Goal: Task Accomplishment & Management: Complete application form

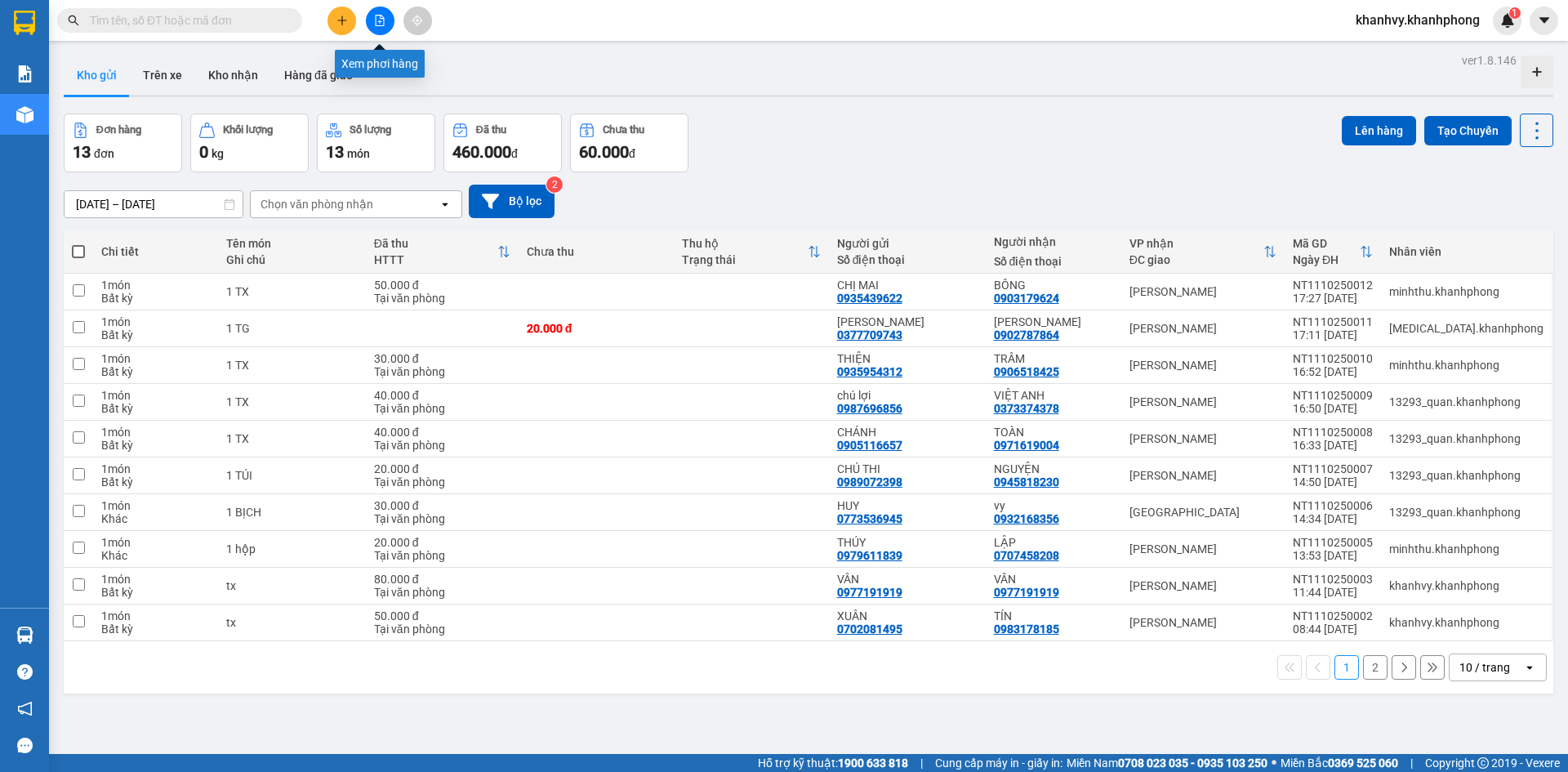
click at [333, 18] on button at bounding box center [341, 21] width 28 height 28
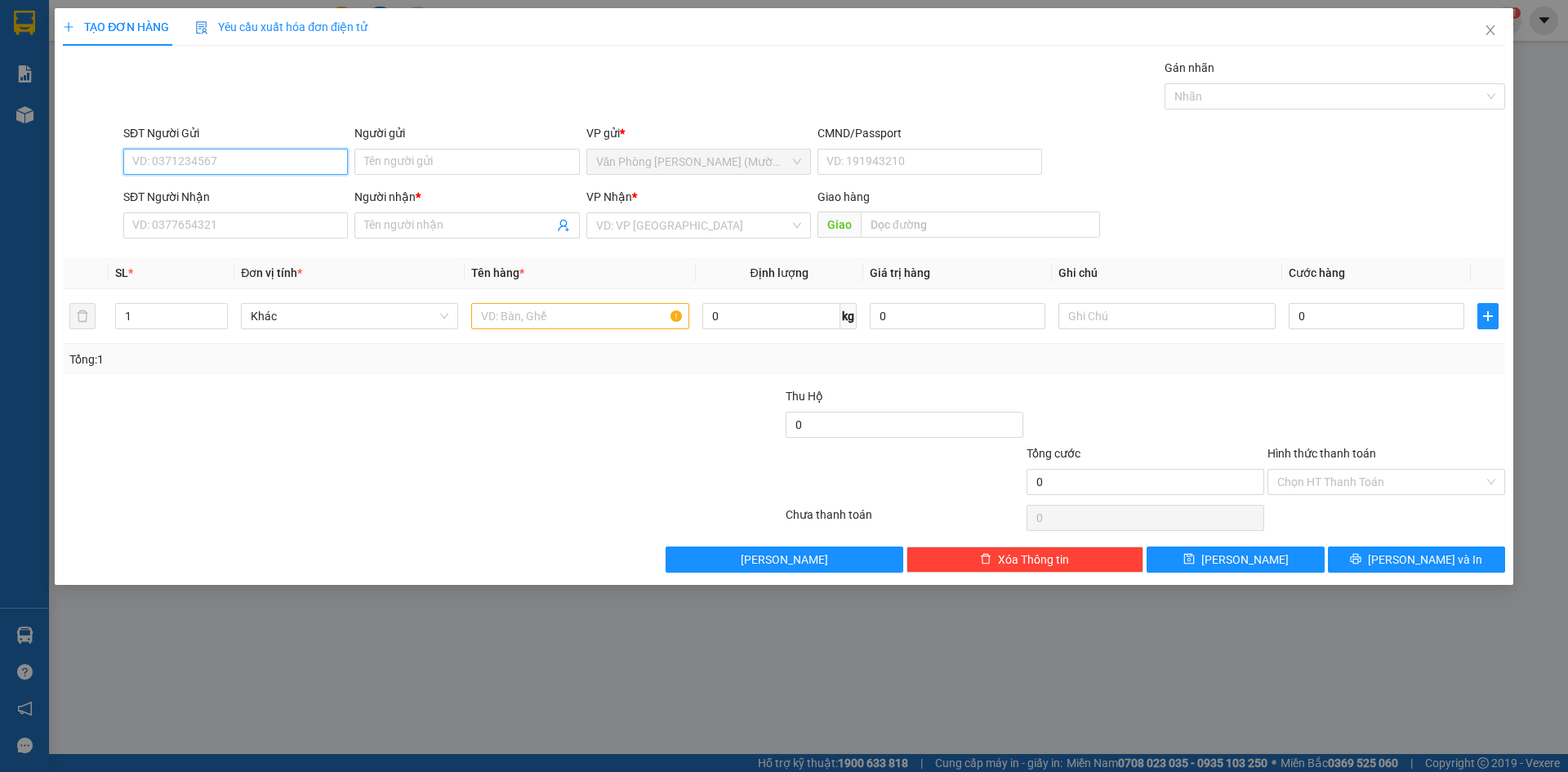
click at [292, 172] on input "SĐT Người Gửi" at bounding box center [236, 161] width 225 height 26
type input "0904215088"
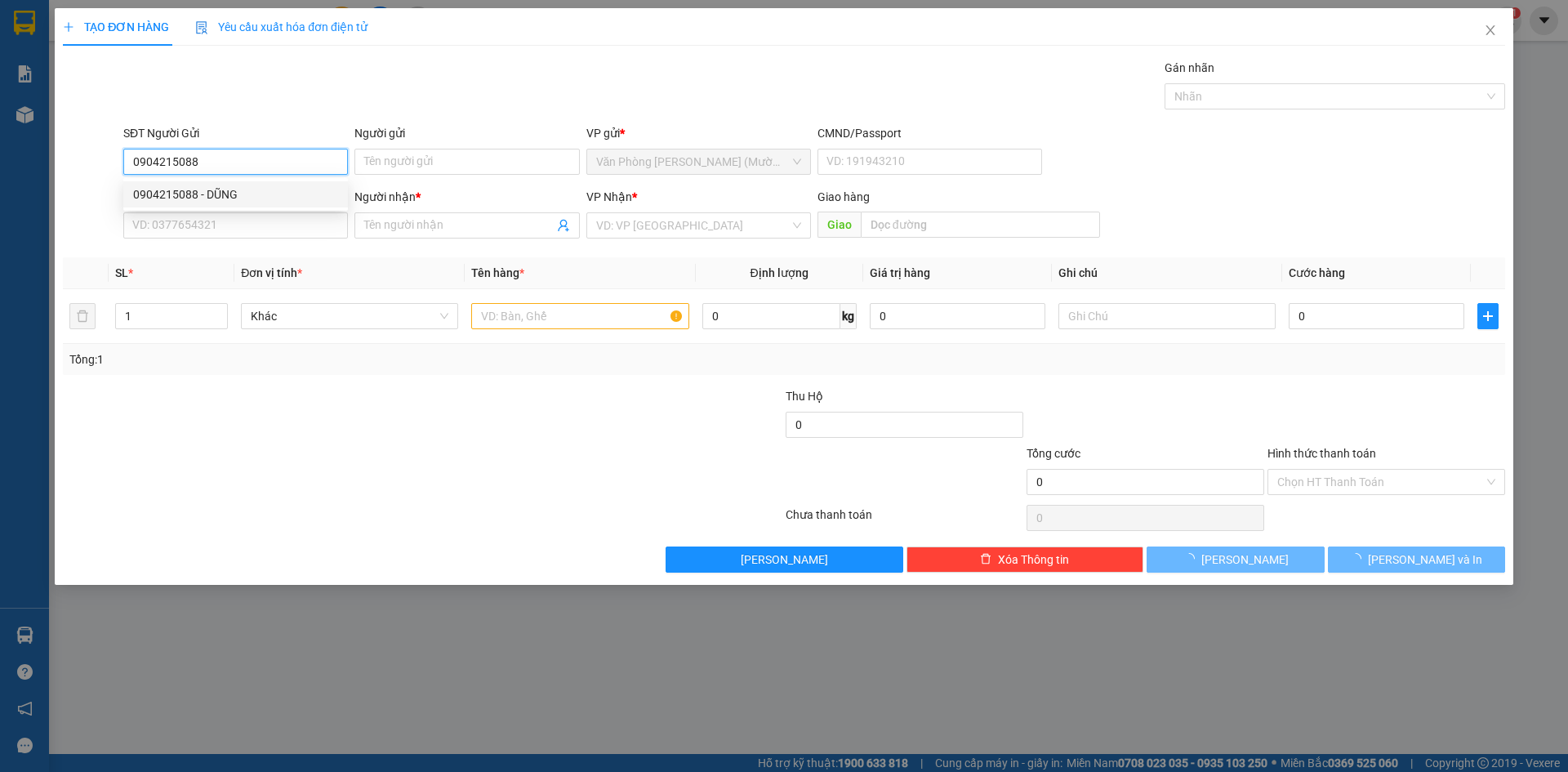
click at [307, 190] on div "0904215088 - DŨNG" at bounding box center [236, 195] width 205 height 18
type input "DŨNG"
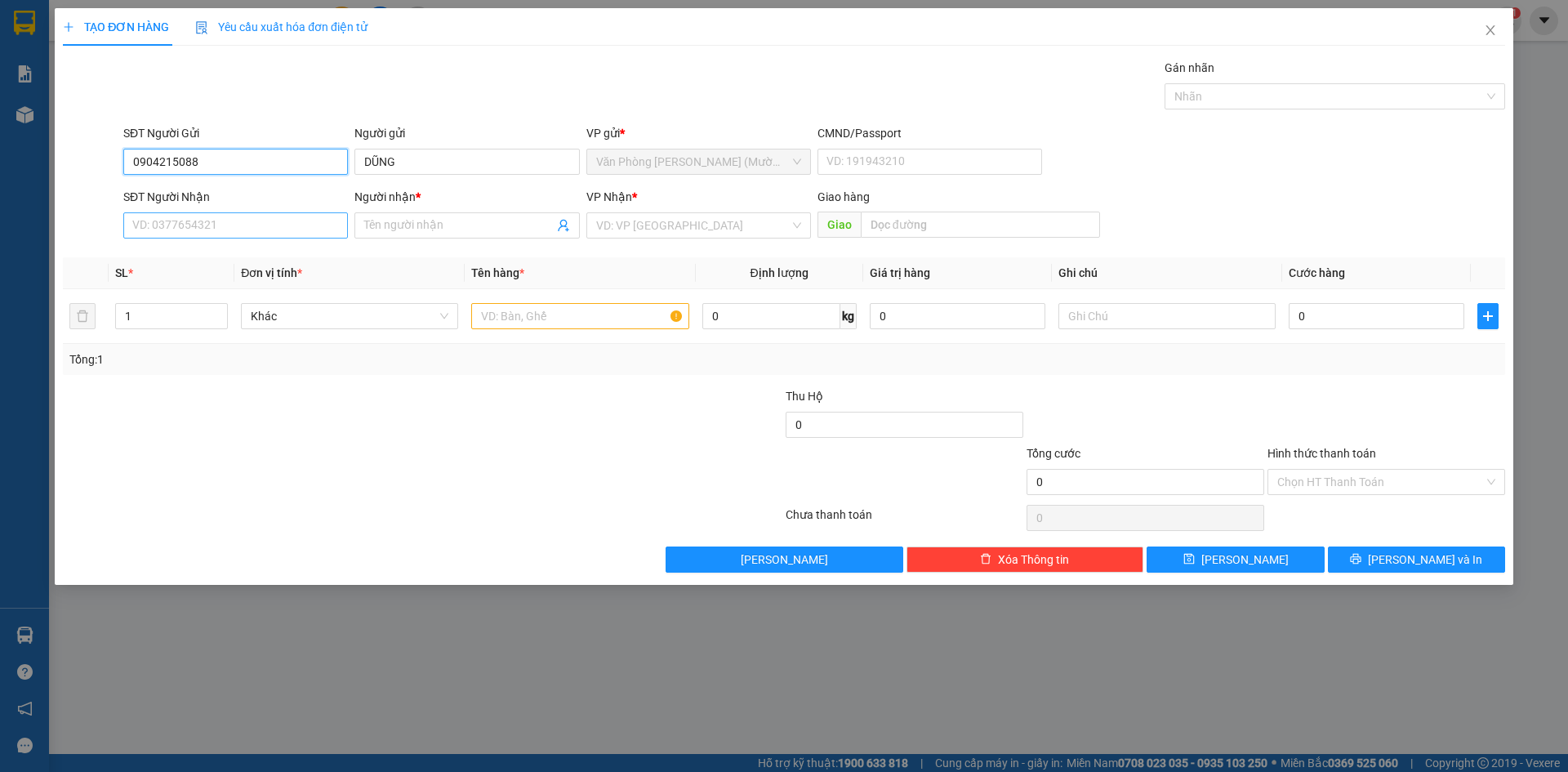
type input "0904215088"
click at [263, 231] on input "SĐT Người Nhận" at bounding box center [236, 225] width 225 height 26
type input "0982939031"
click at [228, 257] on div "0982939031 - HƯNG" at bounding box center [236, 258] width 205 height 18
type input "HƯNG"
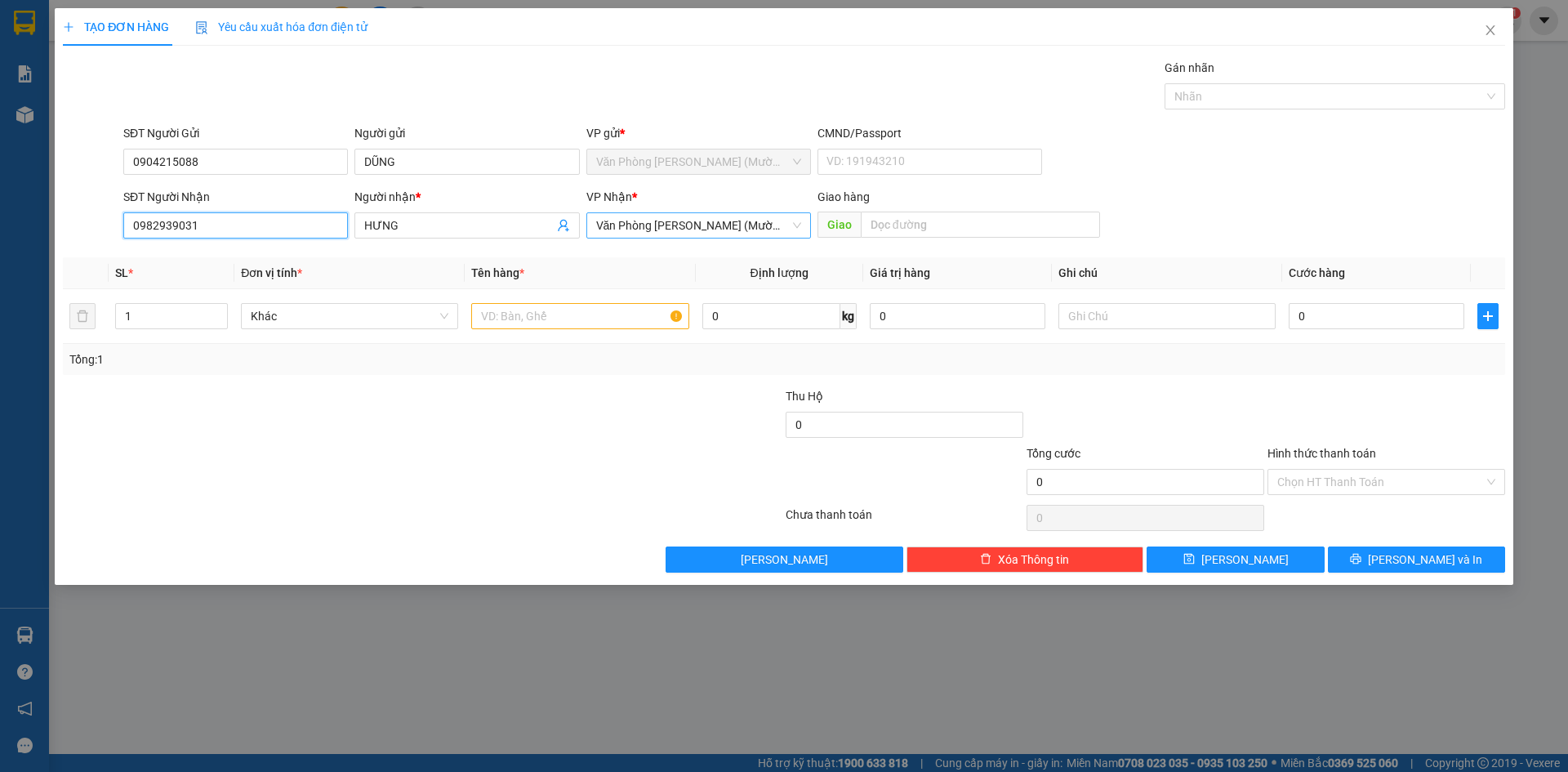
click at [697, 224] on span "Văn Phòng [PERSON_NAME] (Mường Thanh)" at bounding box center [699, 225] width 205 height 24
type input "0982939031"
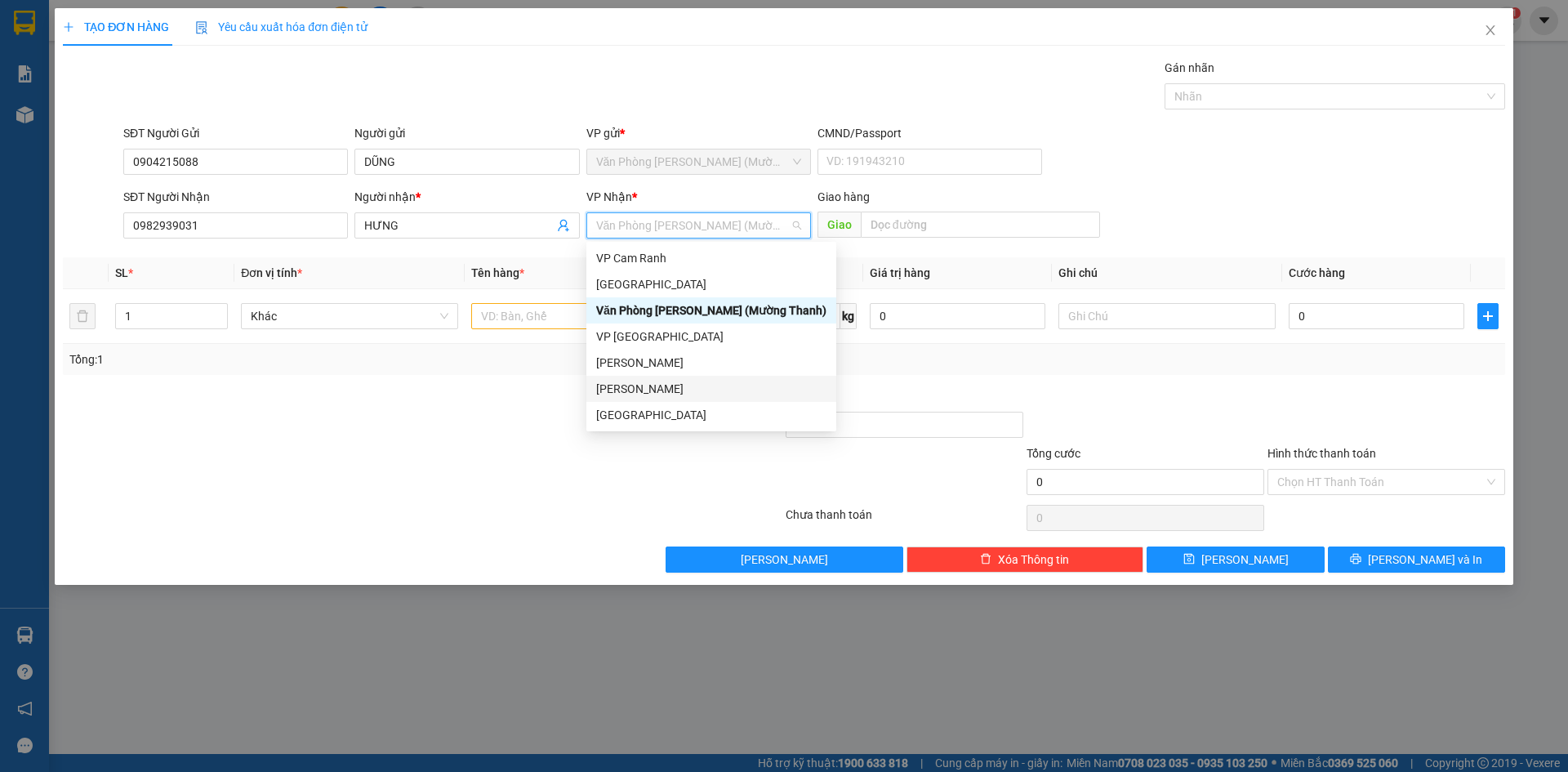
click at [618, 382] on div "[PERSON_NAME]" at bounding box center [712, 388] width 231 height 18
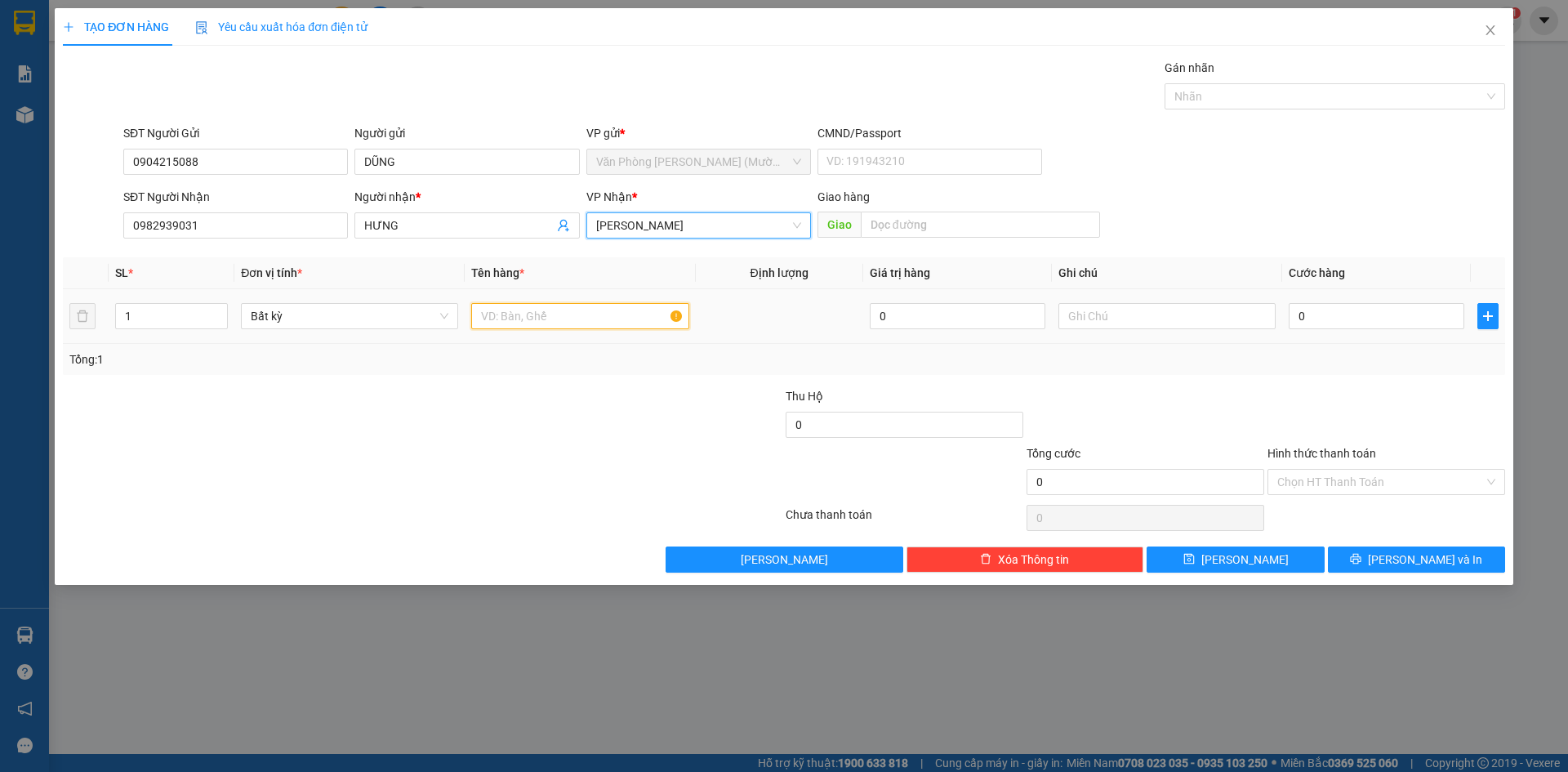
click at [578, 327] on input "text" at bounding box center [580, 316] width 217 height 26
click at [708, 220] on span "[PERSON_NAME]" at bounding box center [699, 225] width 205 height 24
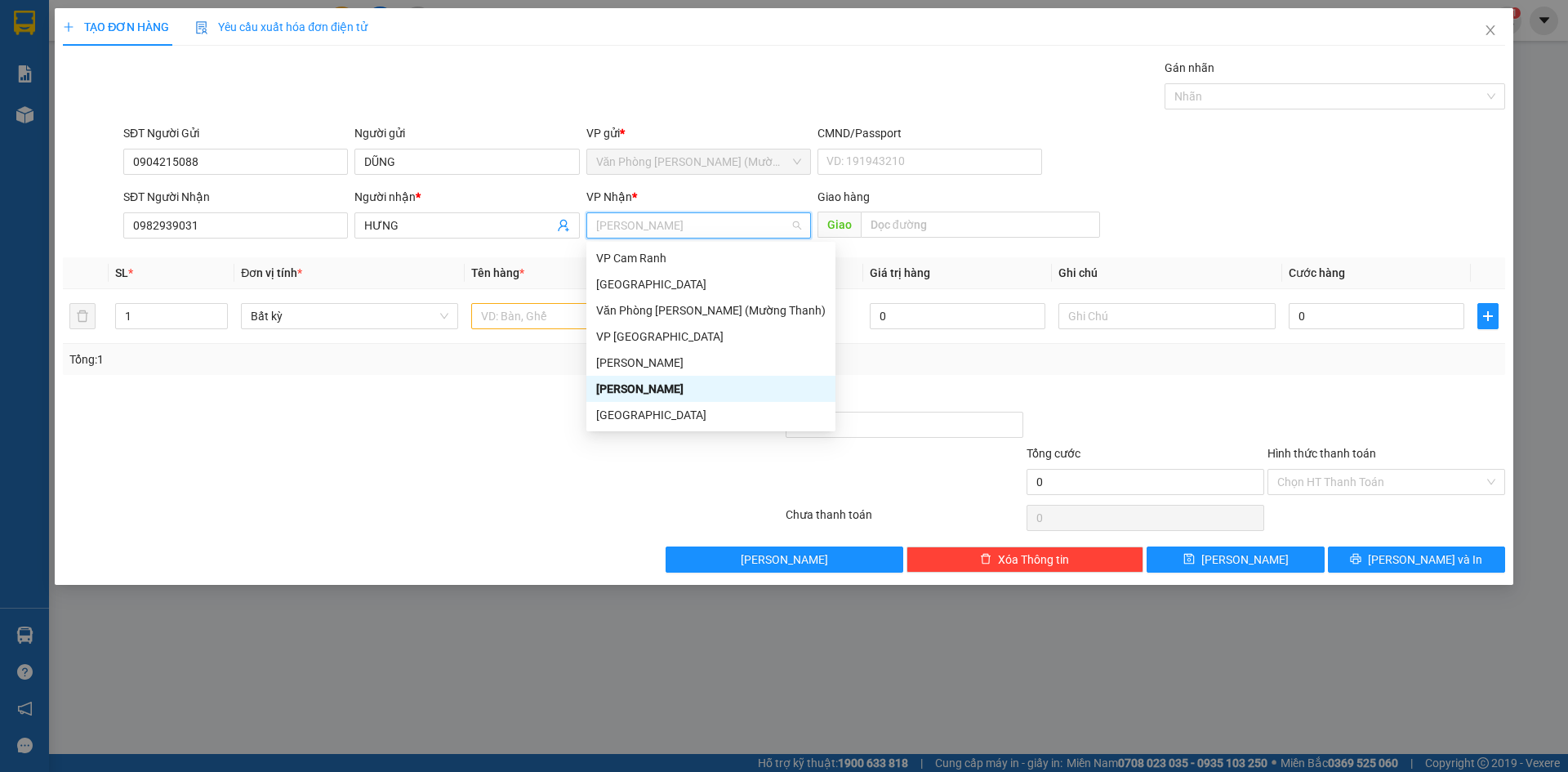
click at [645, 393] on div "[PERSON_NAME]" at bounding box center [711, 388] width 230 height 18
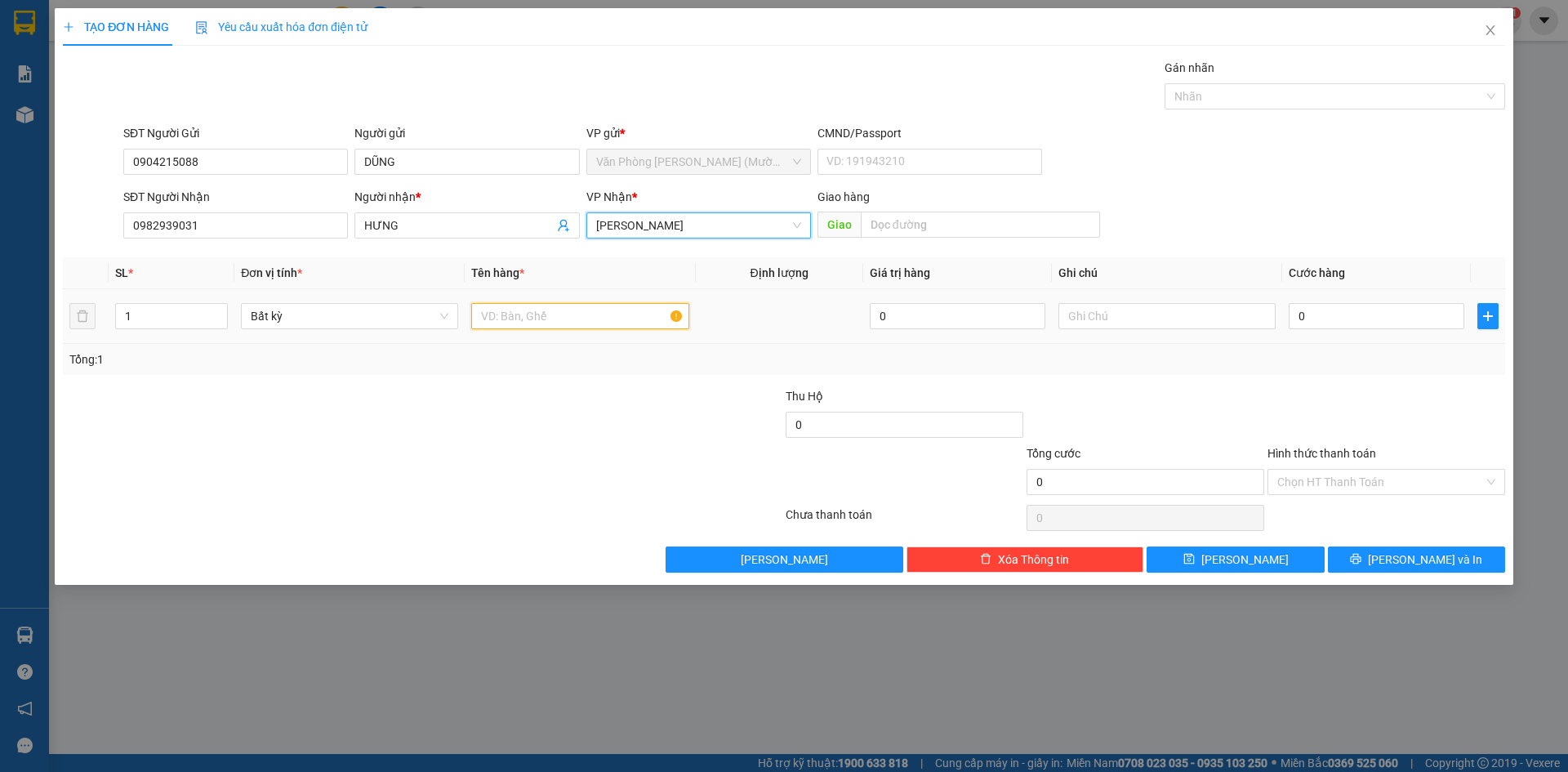
click at [615, 315] on input "text" at bounding box center [580, 316] width 217 height 26
type input "tx nhỏ"
click at [1217, 324] on input "text" at bounding box center [1167, 316] width 217 height 26
type input "c"
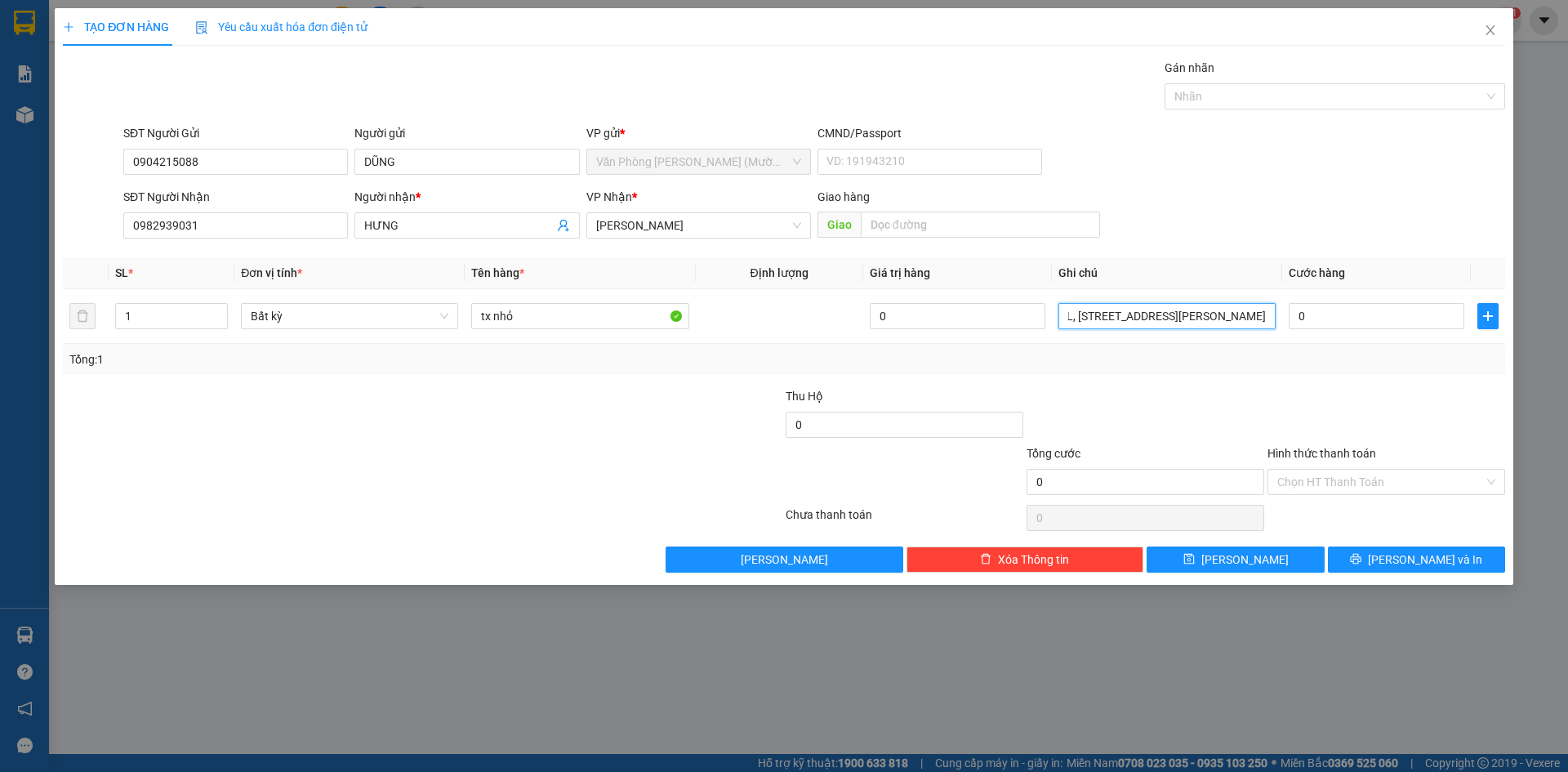
scroll to position [0, 92]
type input "CC DE LA SOL, [STREET_ADDRESS][PERSON_NAME]"
click at [1333, 319] on input "0" at bounding box center [1377, 316] width 176 height 26
type input "3"
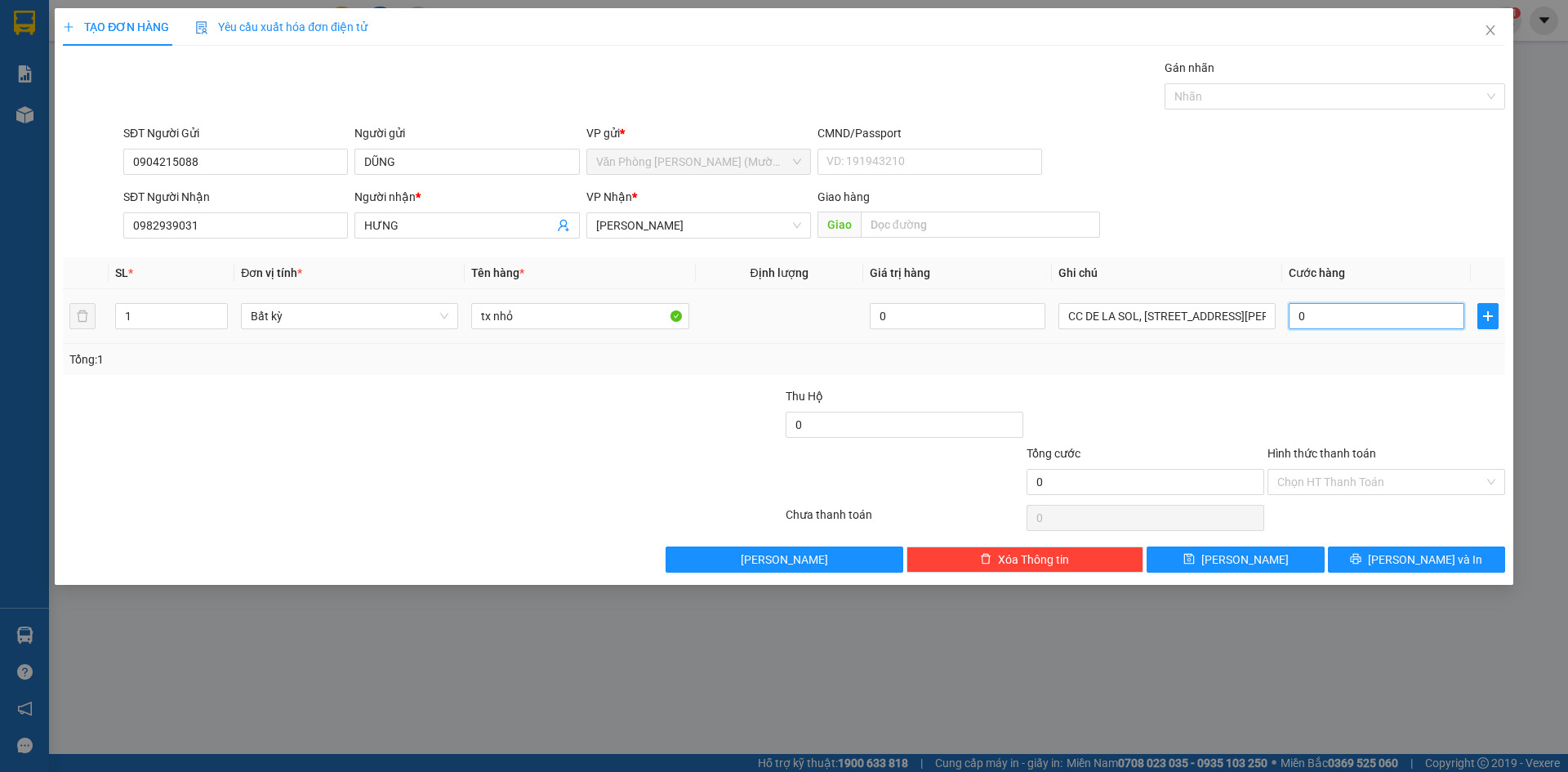
type input "3"
type input "30"
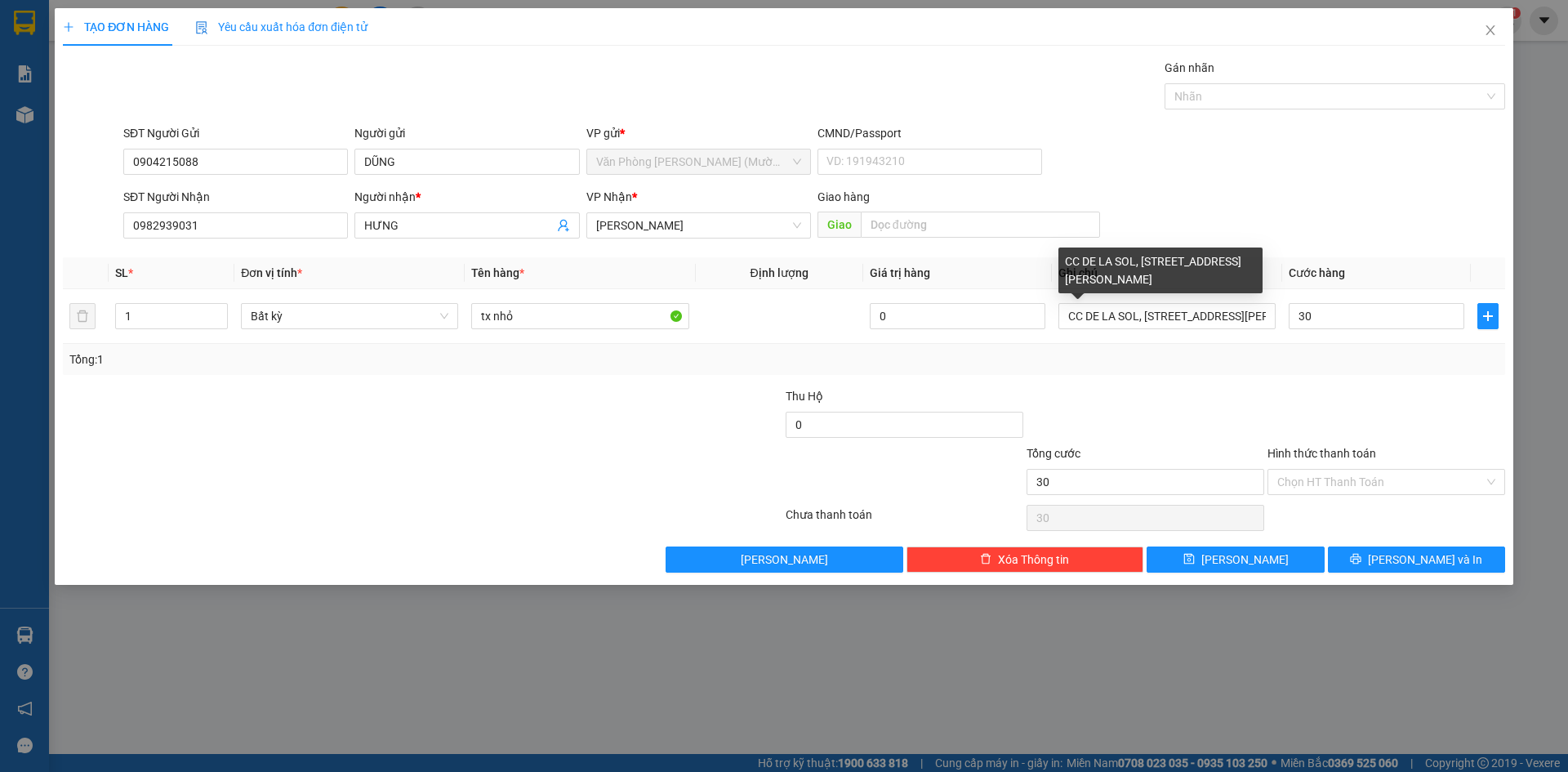
type input "30.000"
click at [1351, 403] on div at bounding box center [1386, 416] width 241 height 57
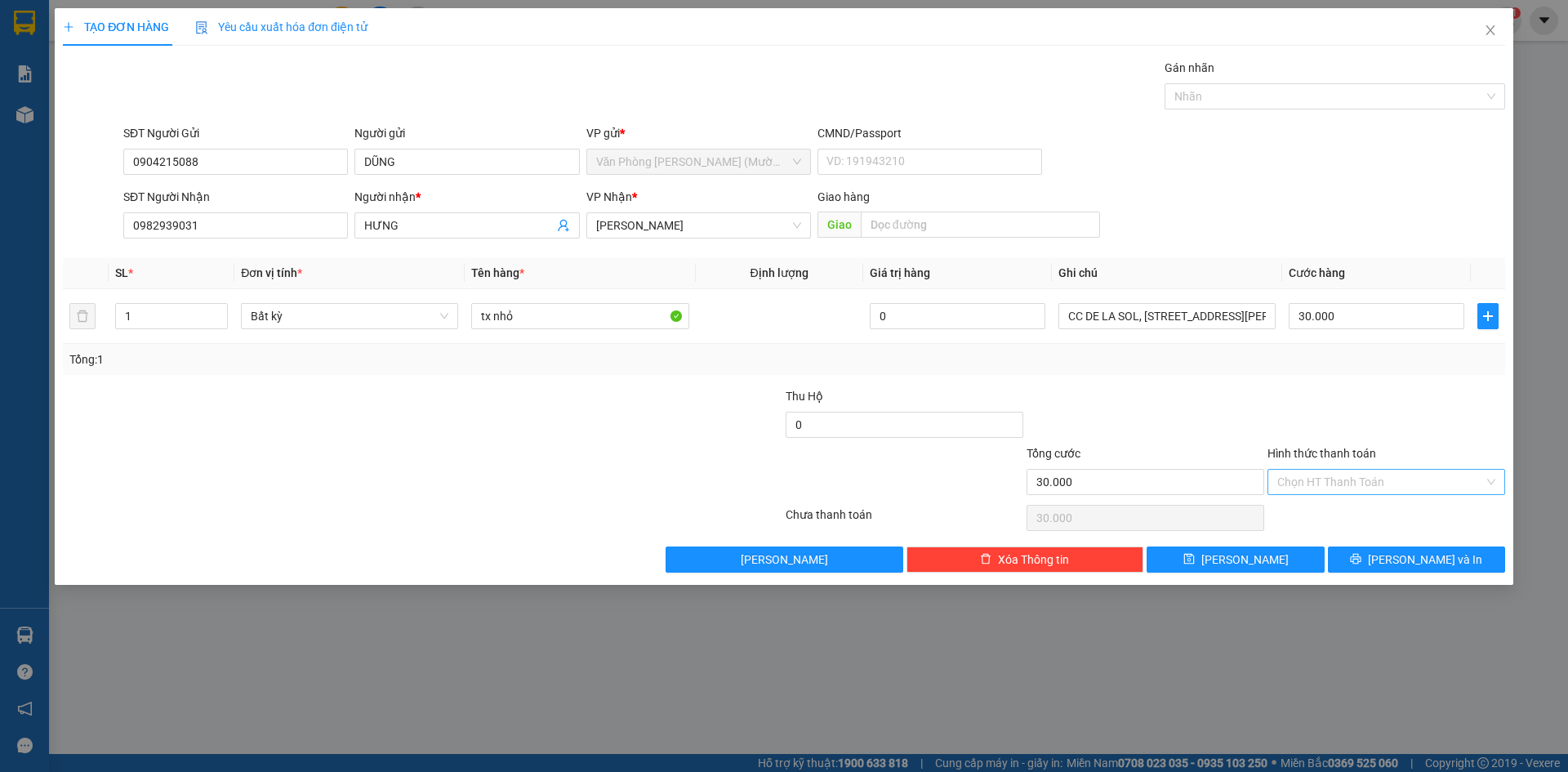
click at [1376, 472] on input "Hình thức thanh toán" at bounding box center [1380, 481] width 206 height 24
click at [1361, 514] on div "Tại văn phòng" at bounding box center [1386, 515] width 218 height 18
type input "0"
click at [1375, 408] on div at bounding box center [1386, 416] width 241 height 57
click at [1399, 551] on button "[PERSON_NAME] và In" at bounding box center [1416, 560] width 177 height 26
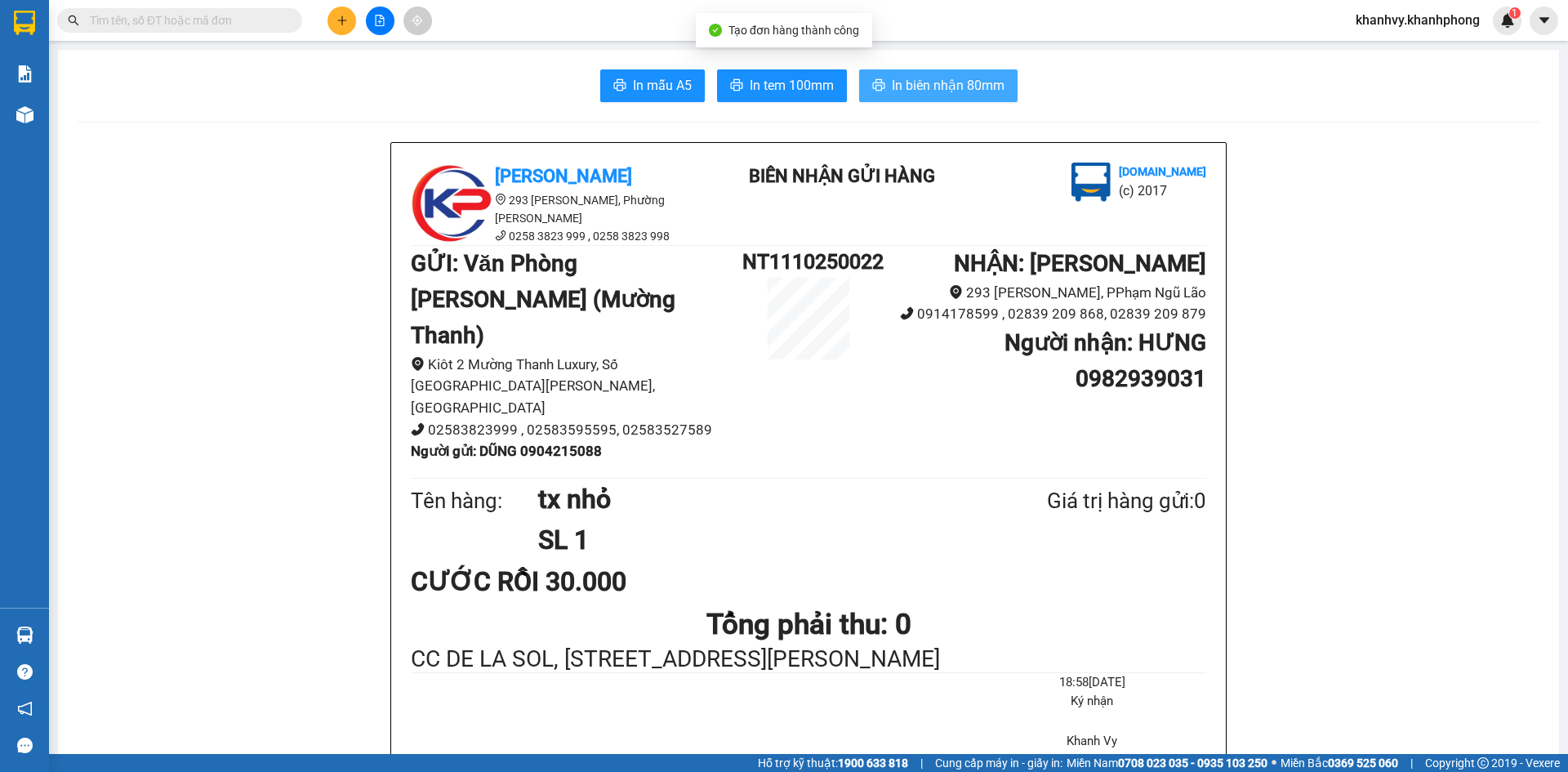
click at [989, 88] on span "In biên nhận 80mm" at bounding box center [948, 85] width 112 height 21
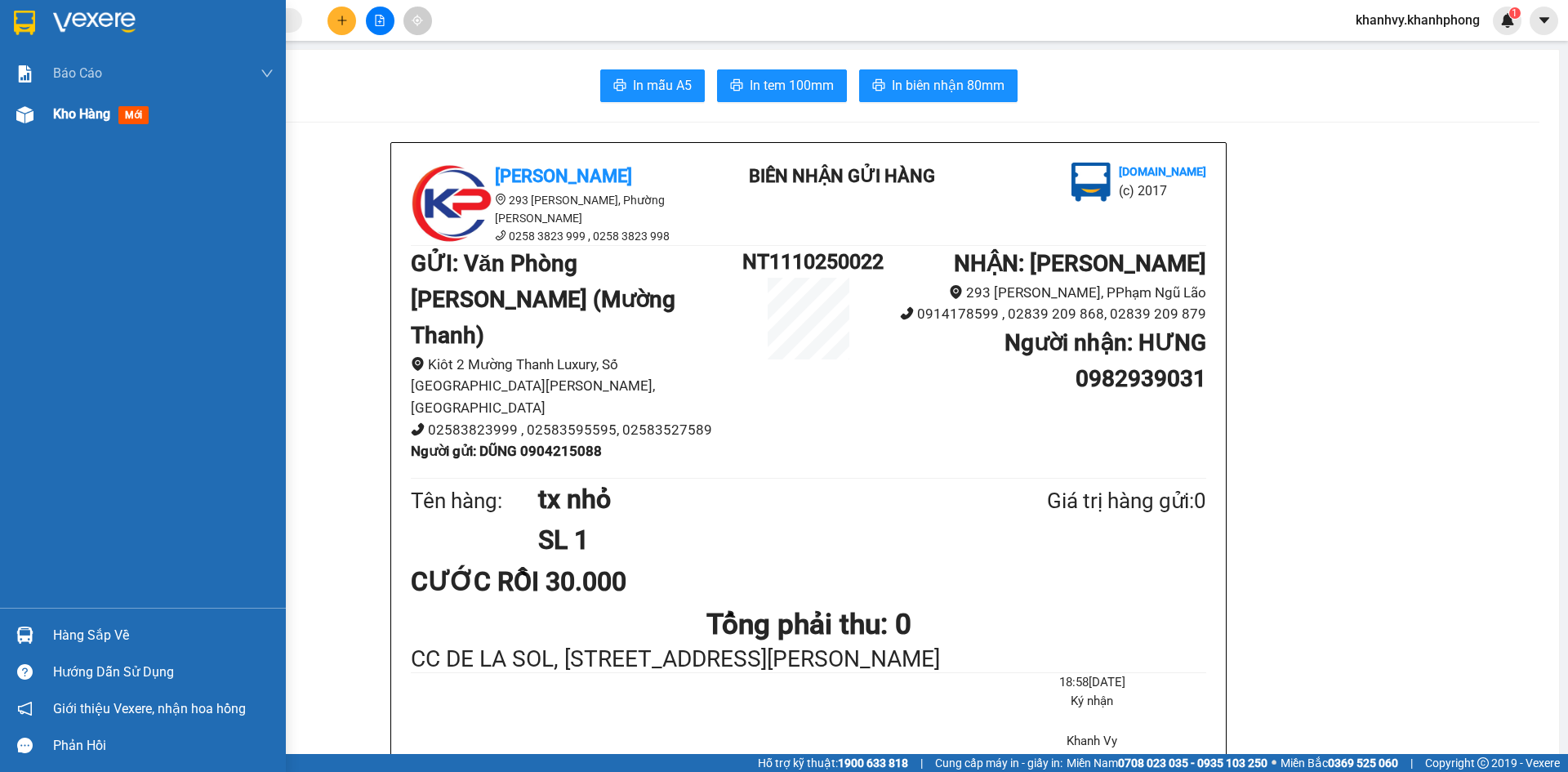
click at [100, 111] on span "Kho hàng" at bounding box center [81, 114] width 57 height 16
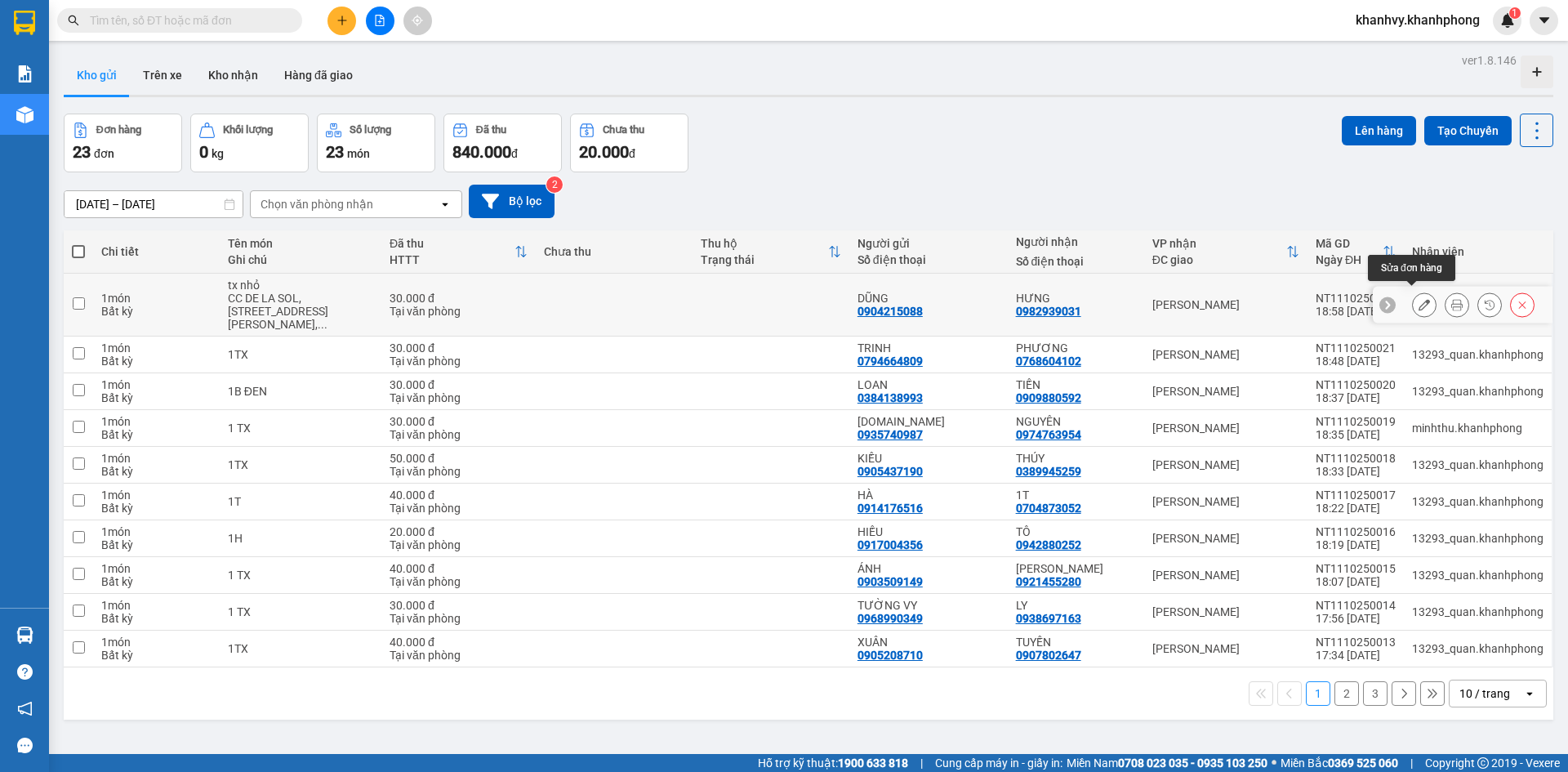
click at [1419, 300] on icon at bounding box center [1425, 305] width 12 height 12
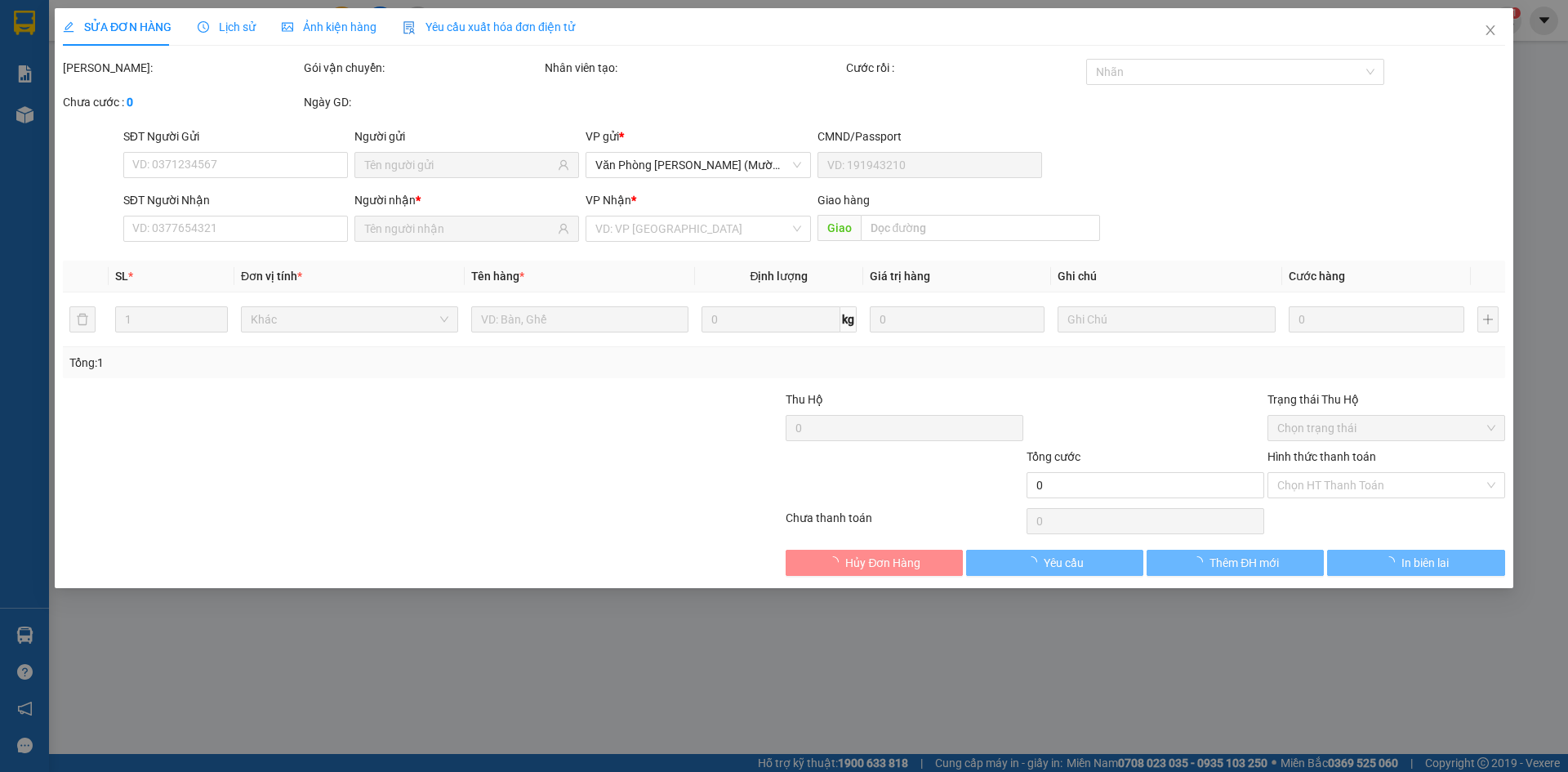
type input "0904215088"
type input "0982939031"
type input "30.000"
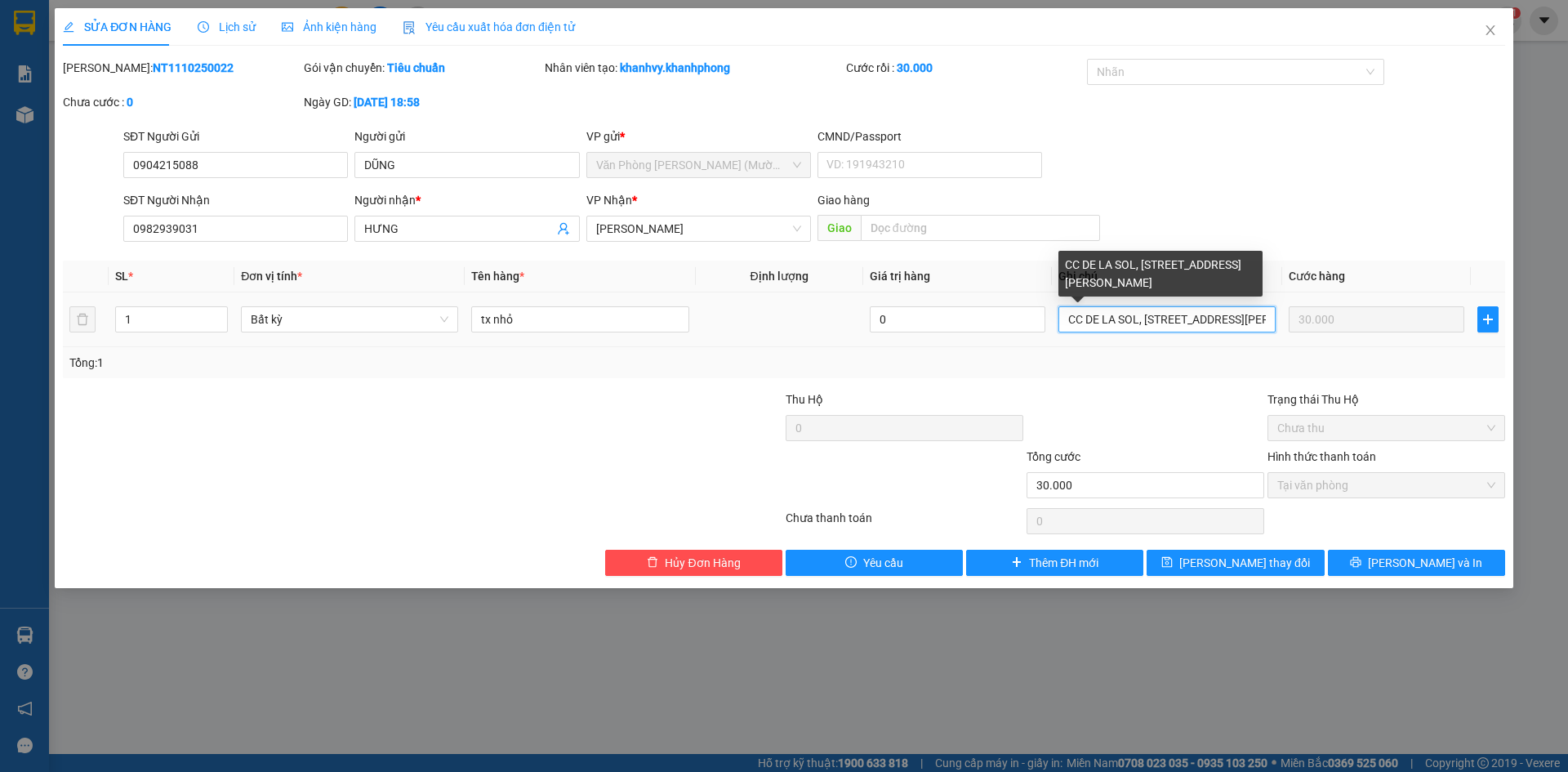
scroll to position [0, 92]
drag, startPoint x: 1224, startPoint y: 323, endPoint x: 1284, endPoint y: 327, distance: 60.1
click at [1284, 327] on tr "1 Bất kỳ tx nhỏ 0 CC DE LA SOL, 1 [PERSON_NAME], PHUONGFWF 1, Q4 30.000" at bounding box center [784, 320] width 1443 height 55
drag, startPoint x: 1223, startPoint y: 320, endPoint x: 1229, endPoint y: 327, distance: 9.2
click at [1224, 320] on input "CC DE LA SOL, [STREET_ADDRESS][PERSON_NAME]" at bounding box center [1167, 319] width 217 height 26
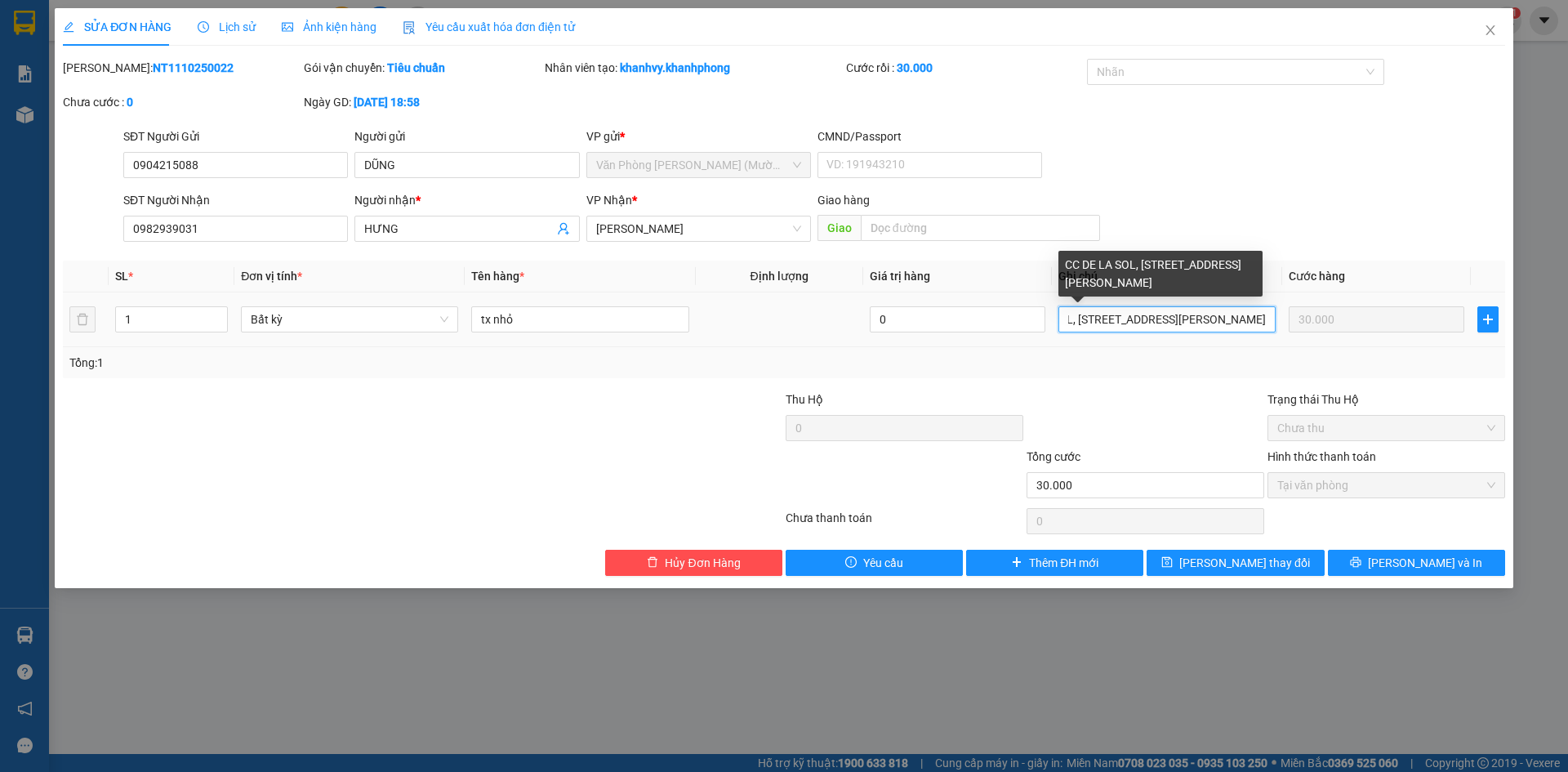
click at [1232, 322] on input "CC DE LA SOL, [STREET_ADDRESS][PERSON_NAME]" at bounding box center [1167, 319] width 217 height 26
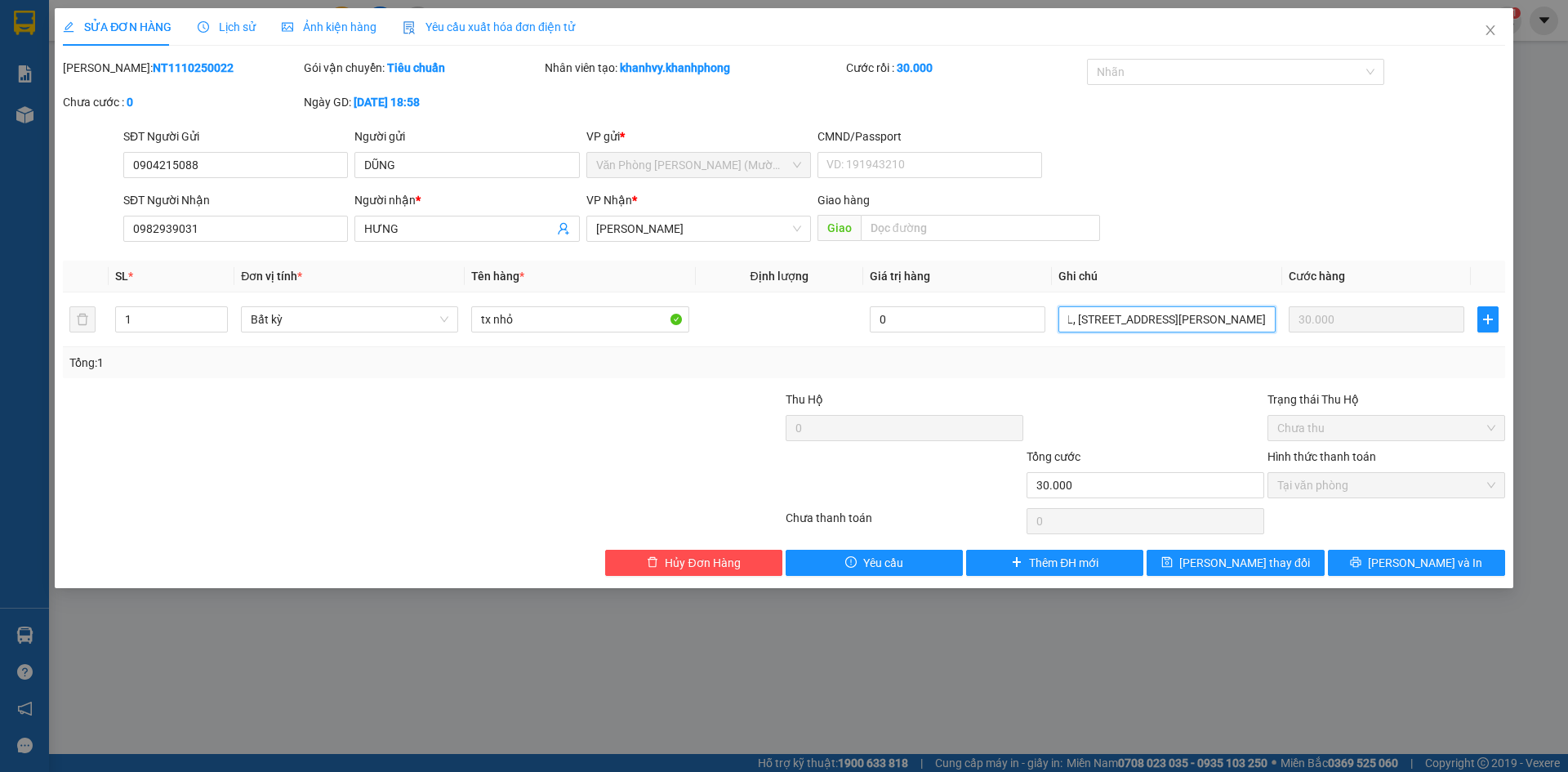
scroll to position [0, 69]
type input "CC DE LA SOL, [STREET_ADDRESS][PERSON_NAME]"
click at [1264, 568] on span "[PERSON_NAME] thay đổi" at bounding box center [1245, 563] width 131 height 18
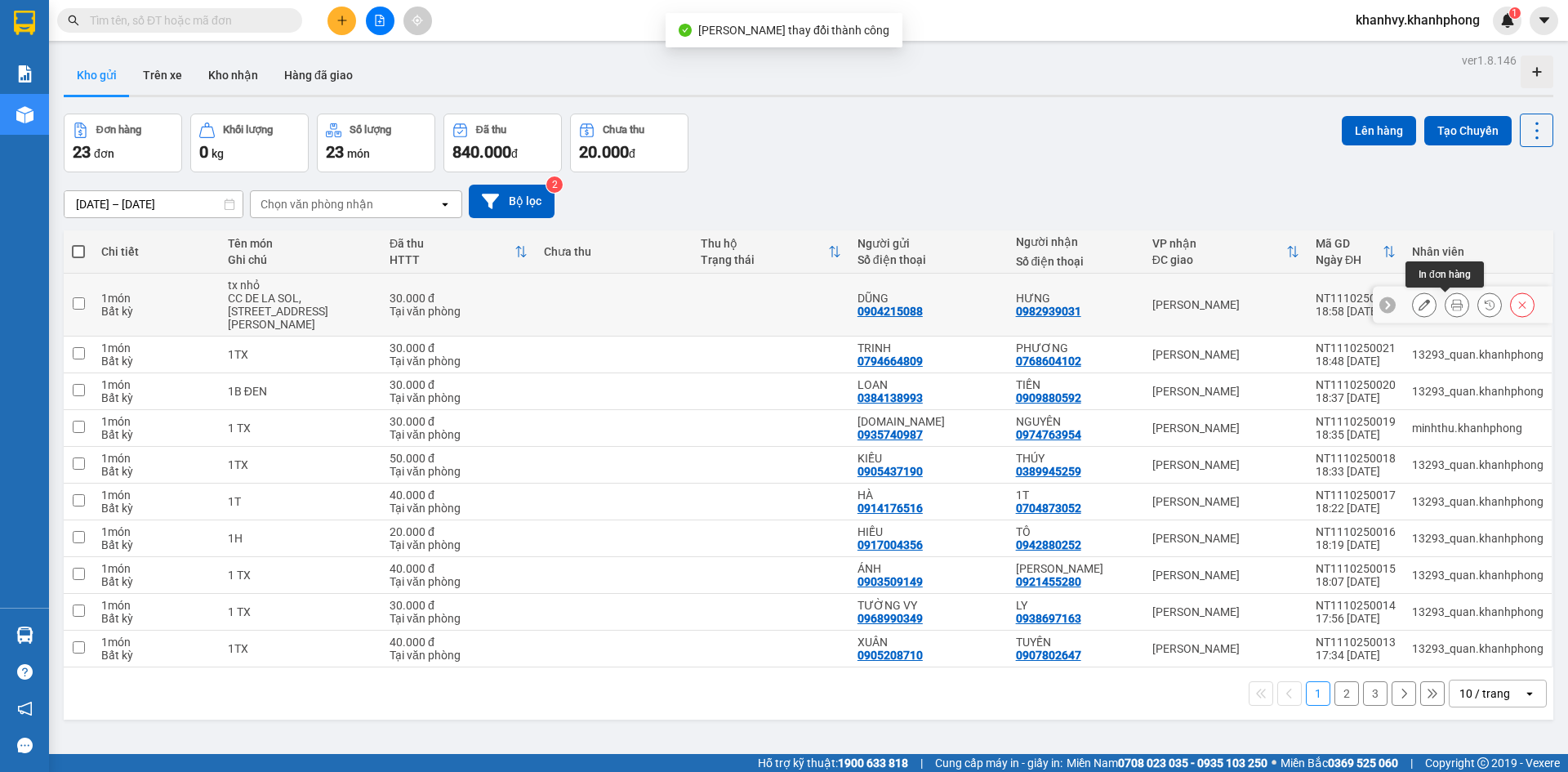
click at [1452, 306] on icon at bounding box center [1457, 305] width 12 height 12
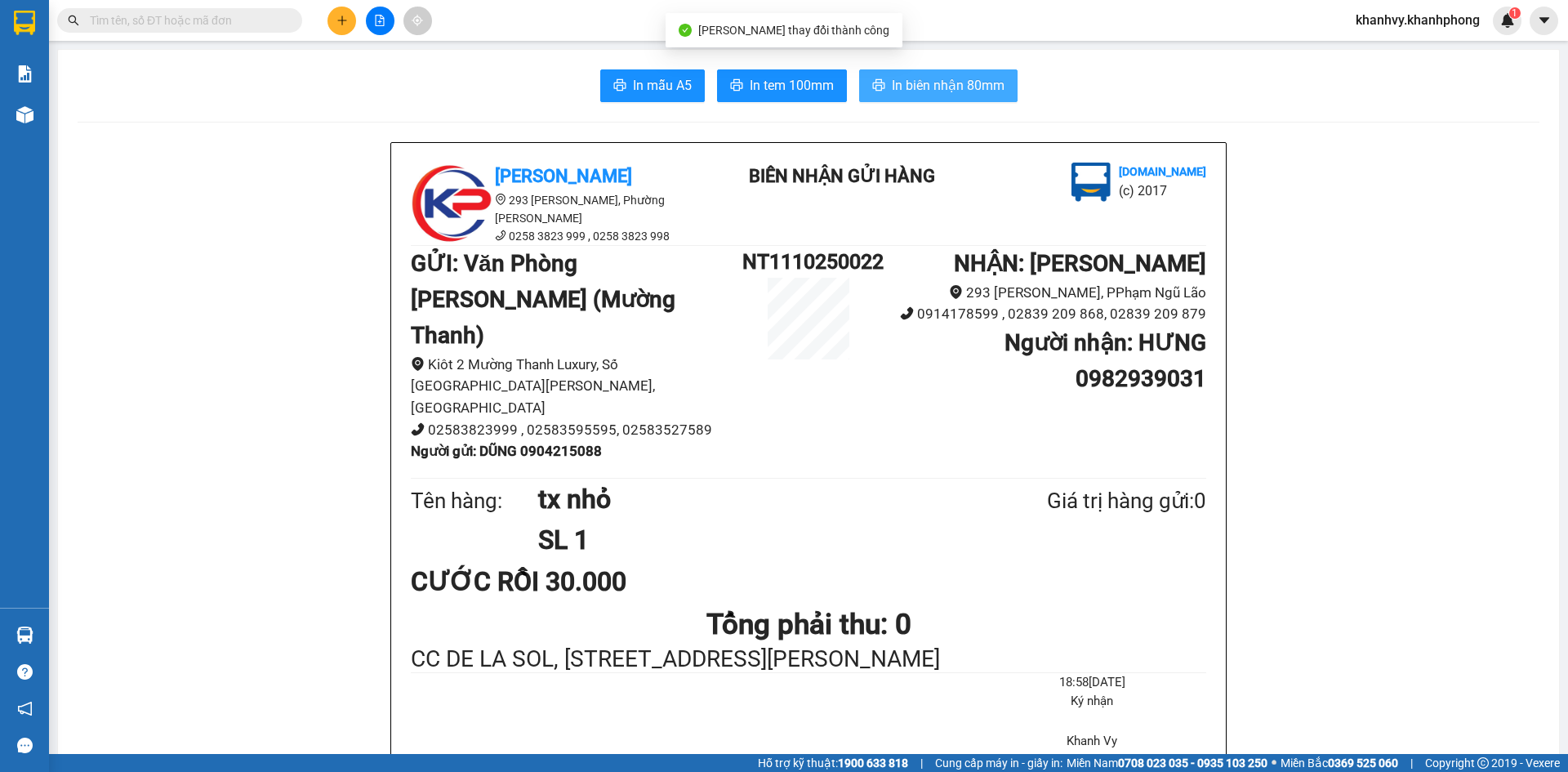
click at [968, 90] on span "In biên nhận 80mm" at bounding box center [948, 85] width 112 height 21
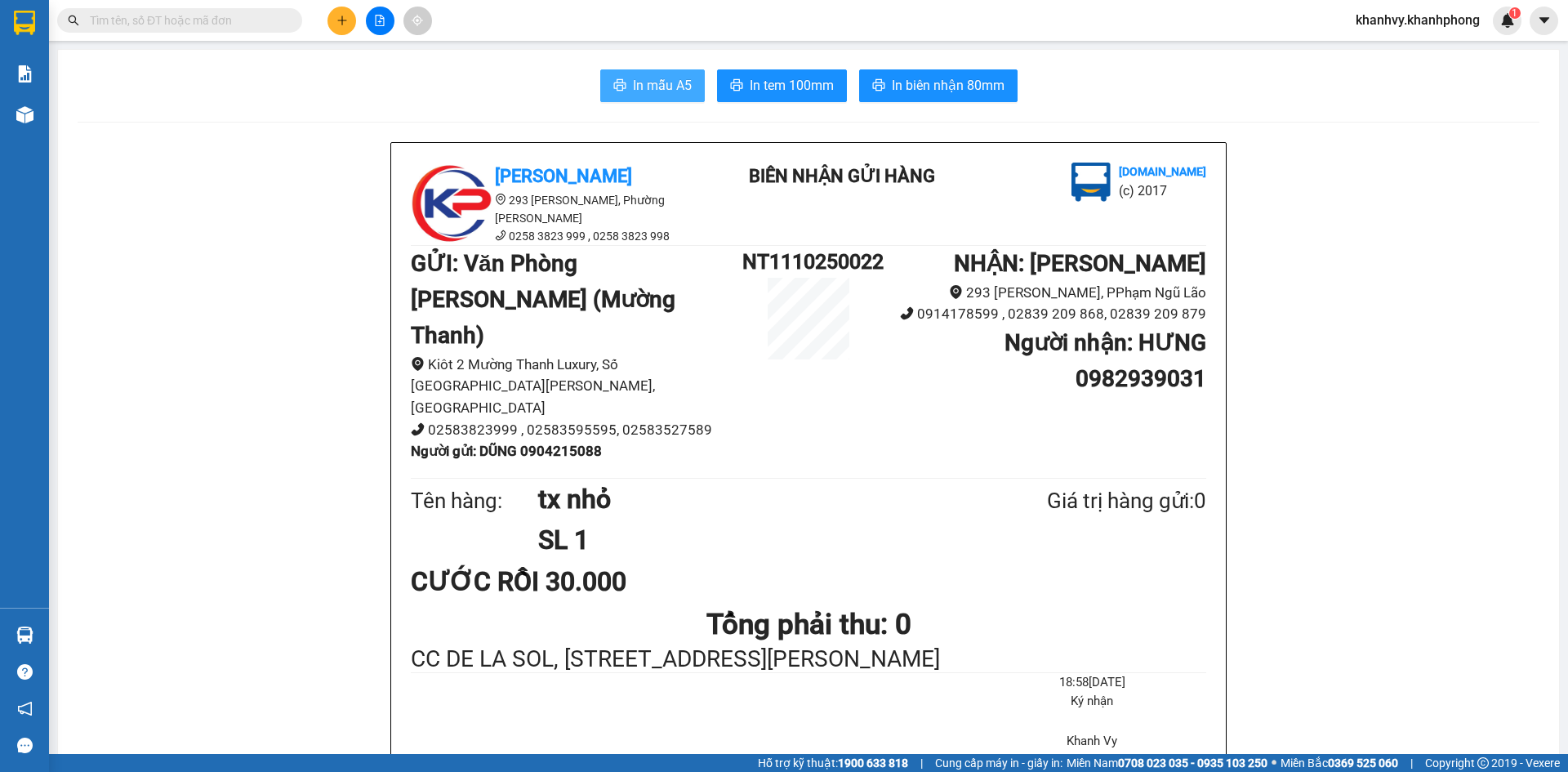
click at [674, 93] on span "In mẫu A5" at bounding box center [662, 85] width 59 height 21
